Goal: Find contact information: Find contact information

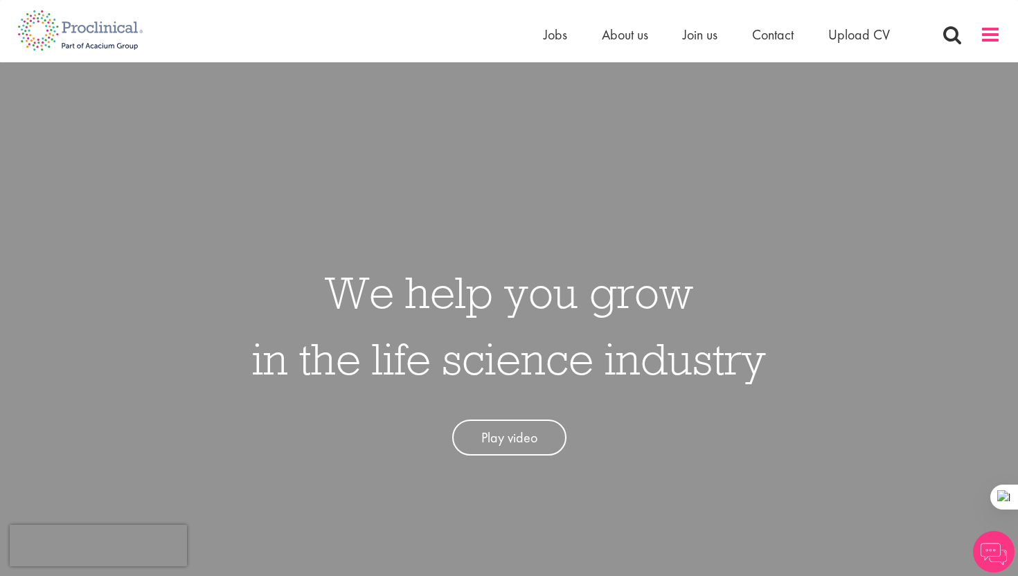
click at [989, 33] on span at bounding box center [990, 34] width 21 height 21
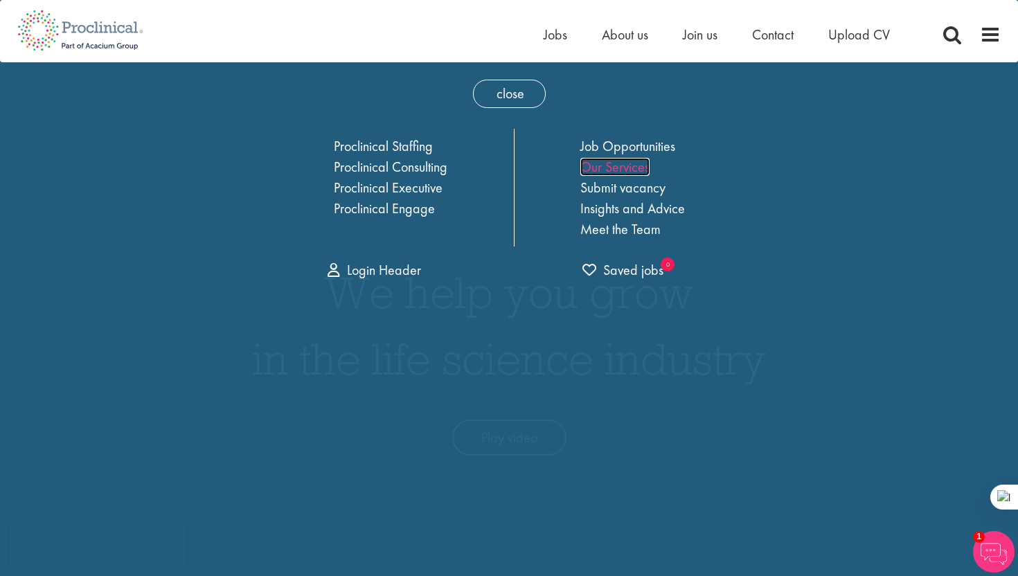
click at [629, 165] on link "Our Services" at bounding box center [614, 167] width 69 height 18
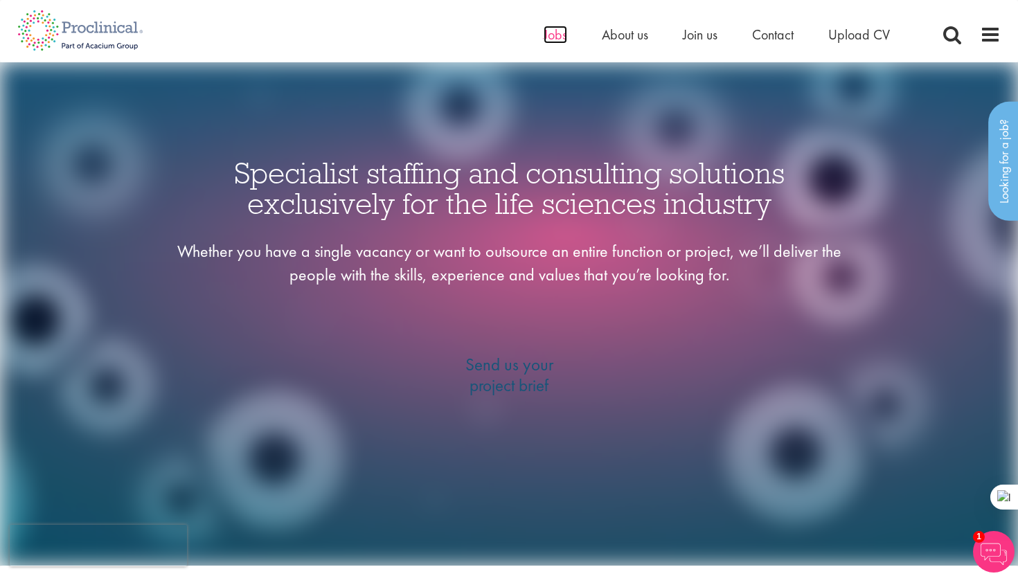
click at [560, 34] on span "Jobs" at bounding box center [556, 35] width 24 height 18
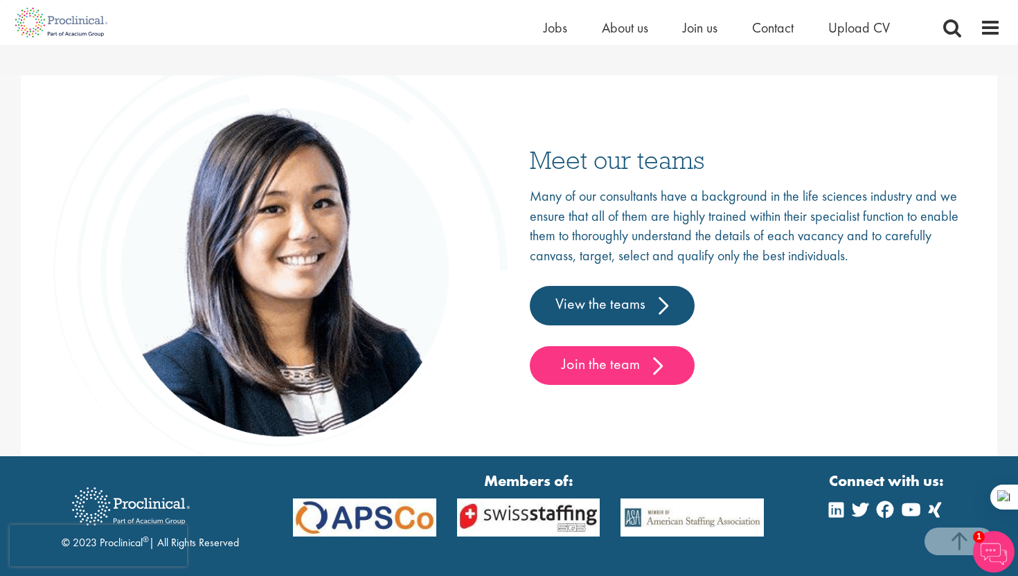
scroll to position [2045, 0]
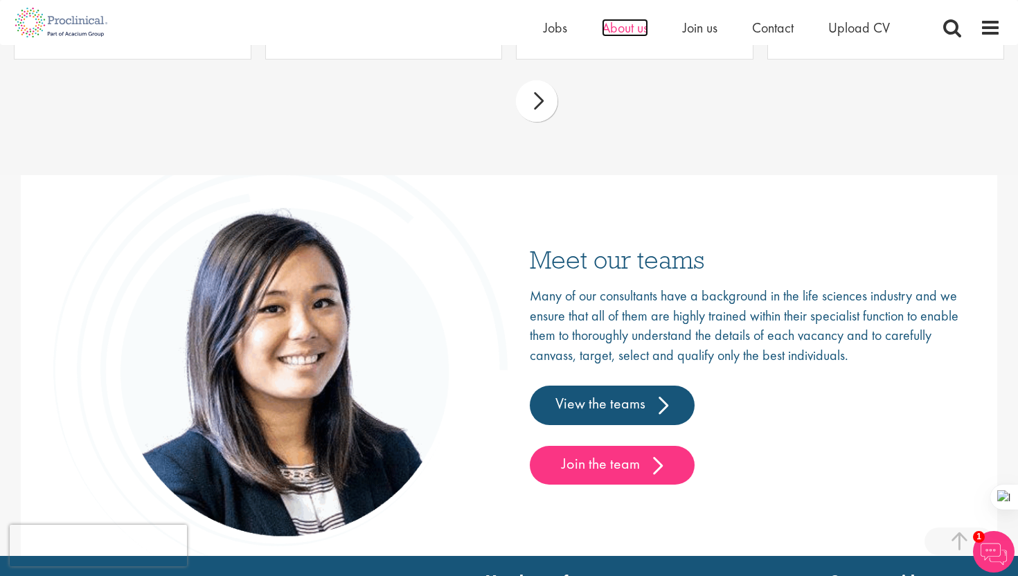
click at [626, 25] on span "About us" at bounding box center [625, 28] width 46 height 18
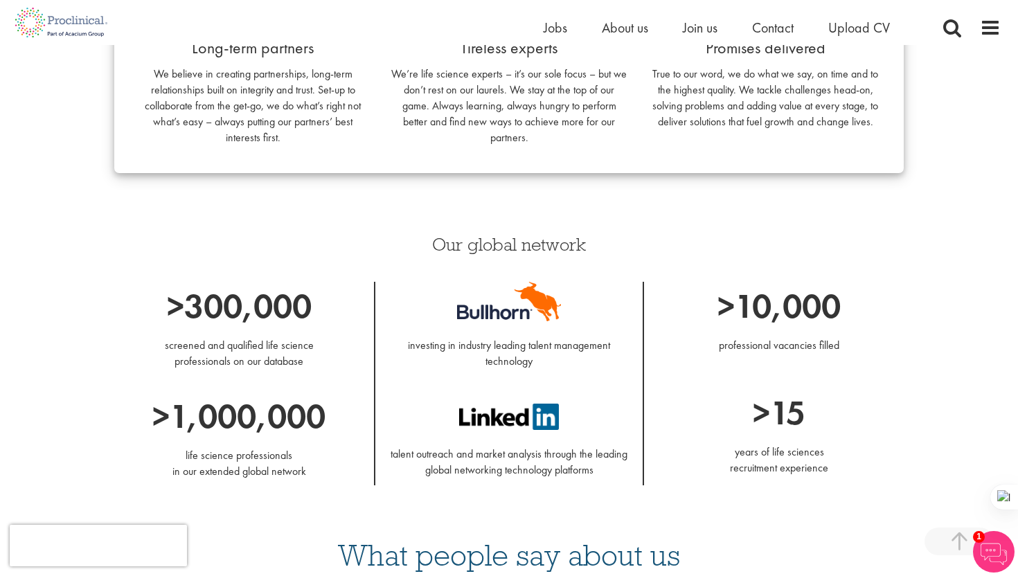
scroll to position [1509, 0]
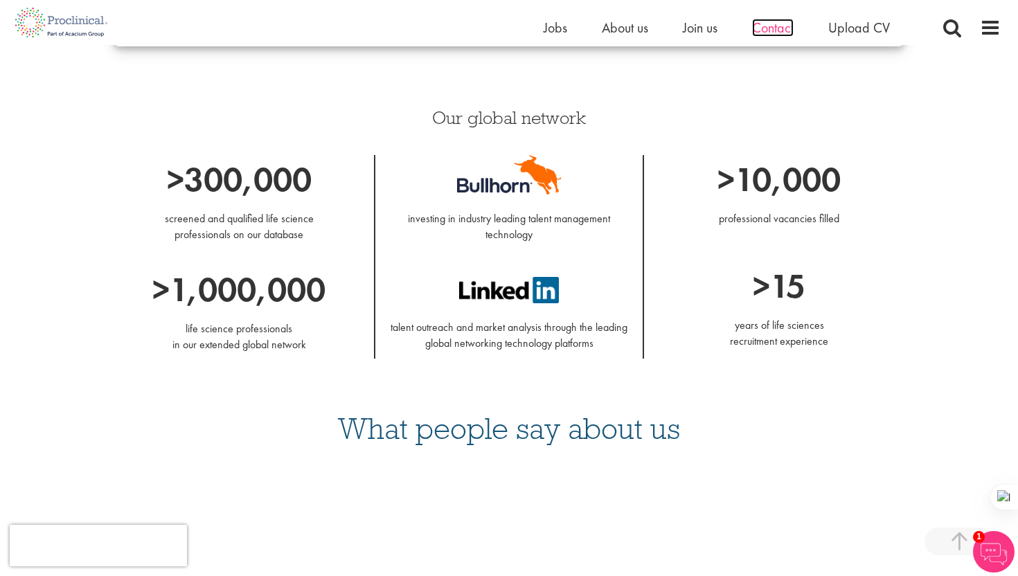
click at [773, 33] on span "Contact" at bounding box center [773, 28] width 42 height 18
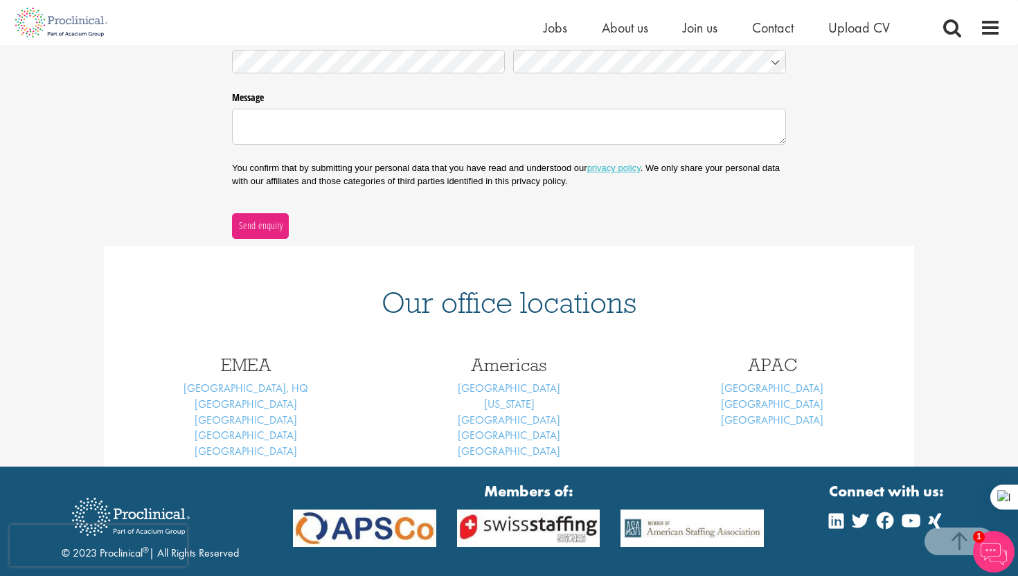
scroll to position [371, 0]
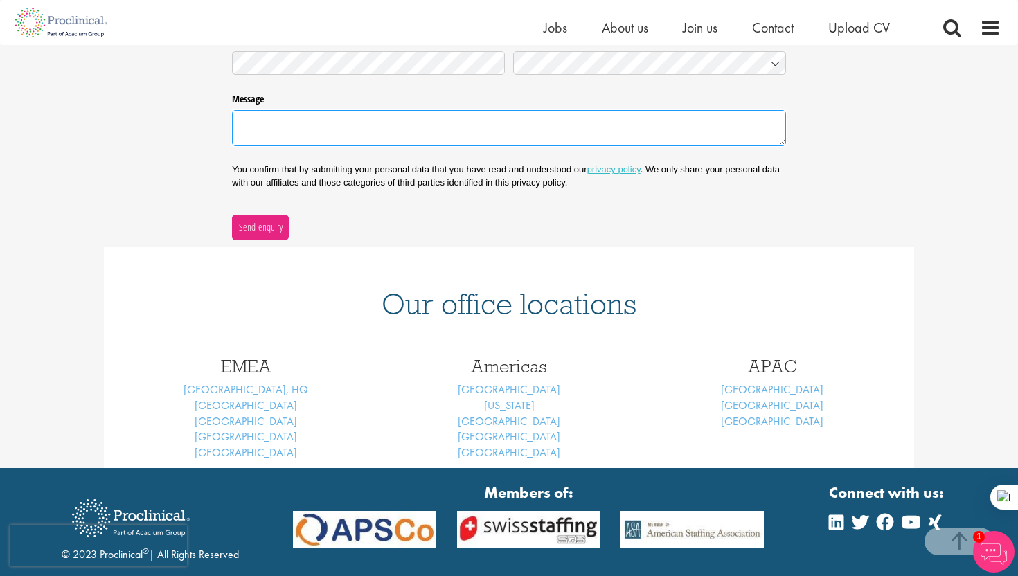
click at [553, 113] on textarea "Message" at bounding box center [509, 128] width 554 height 36
